Goal: Task Accomplishment & Management: Manage account settings

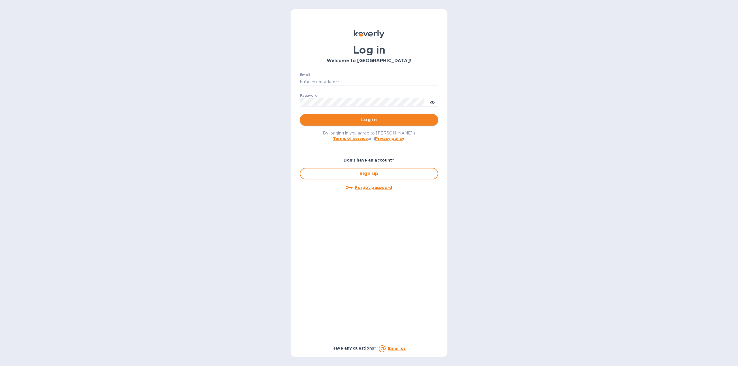
type input "[US_STATE][DOMAIN_NAME][EMAIL_ADDRESS][DOMAIN_NAME]"
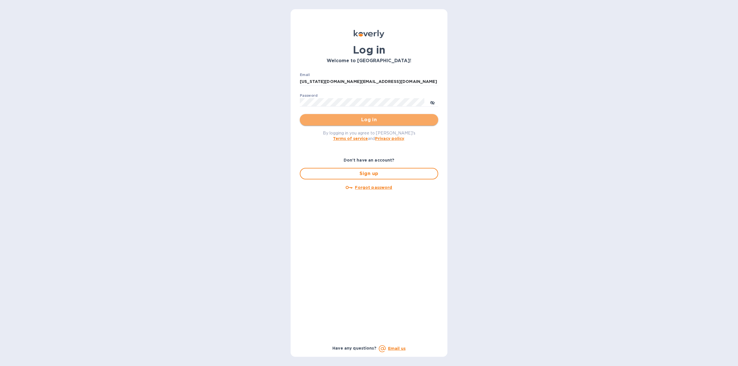
click at [361, 120] on span "Log in" at bounding box center [368, 119] width 129 height 7
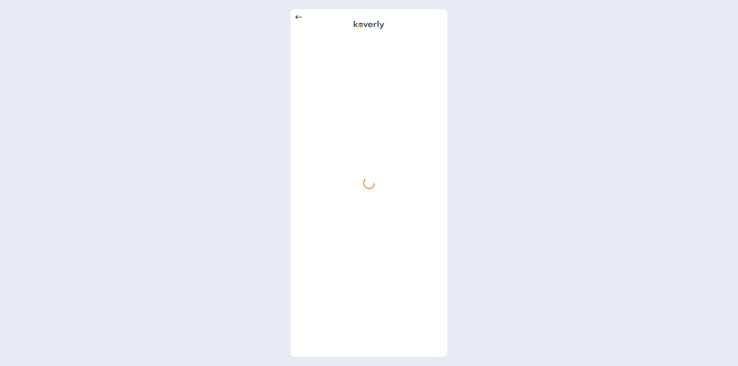
click at [299, 16] on icon at bounding box center [298, 17] width 7 height 7
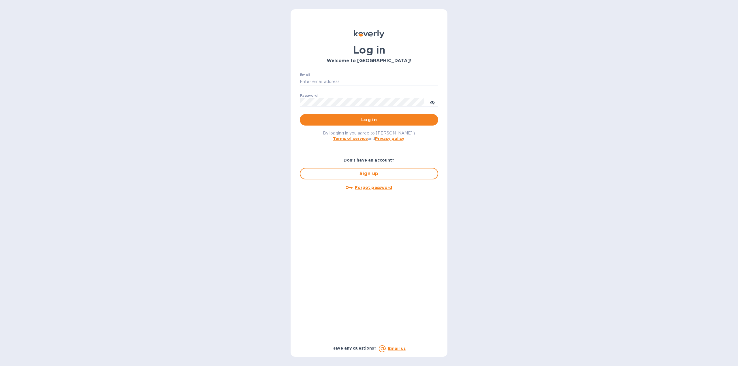
type input "florida.royal.info@gmail.com"
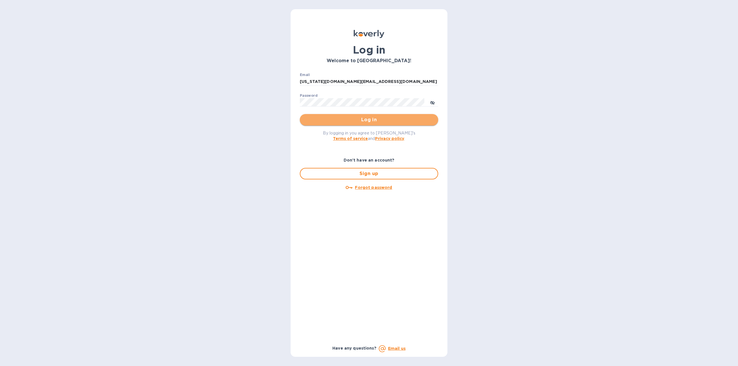
click at [369, 116] on button "Log in" at bounding box center [369, 120] width 138 height 12
